Goal: Information Seeking & Learning: Learn about a topic

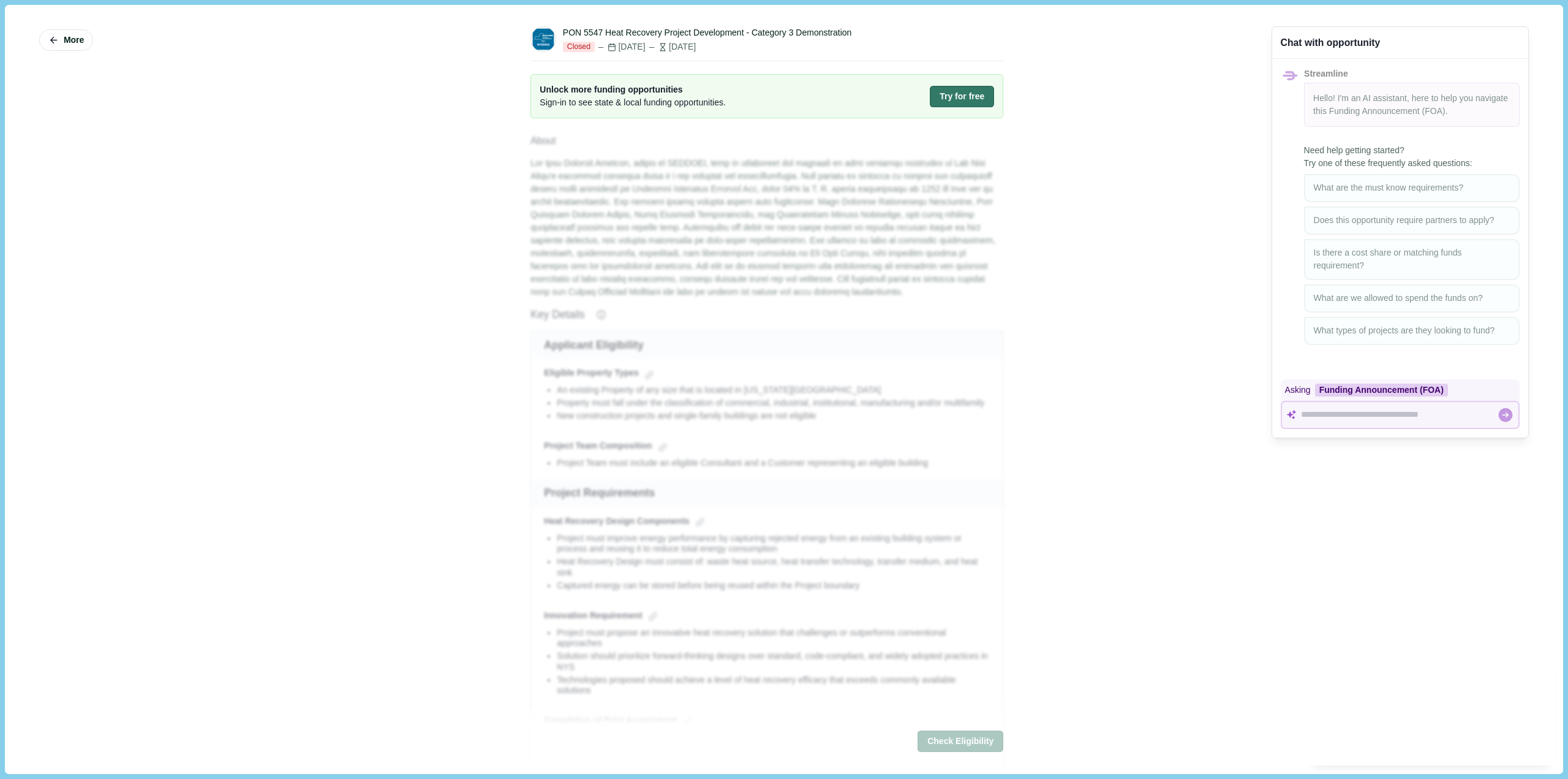
drag, startPoint x: 552, startPoint y: 313, endPoint x: 546, endPoint y: 322, distance: 10.8
